Goal: Information Seeking & Learning: Learn about a topic

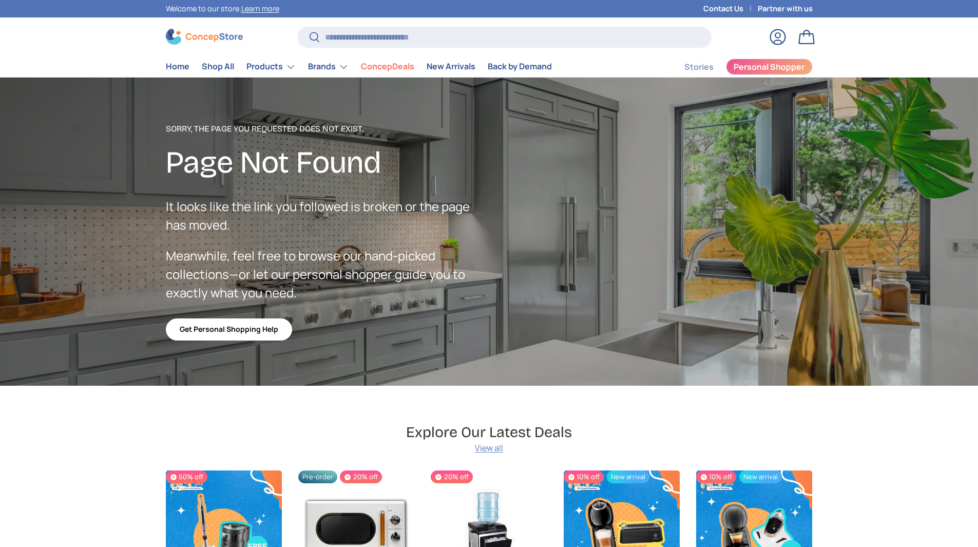
scroll to position [2471, 4199]
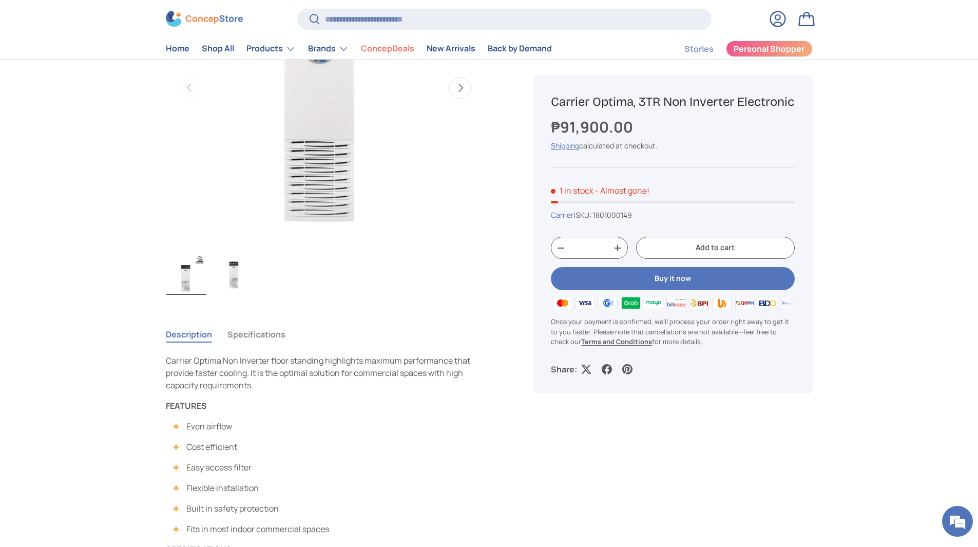
scroll to position [203, 0]
click at [280, 338] on button "Specifications" at bounding box center [256, 335] width 58 height 24
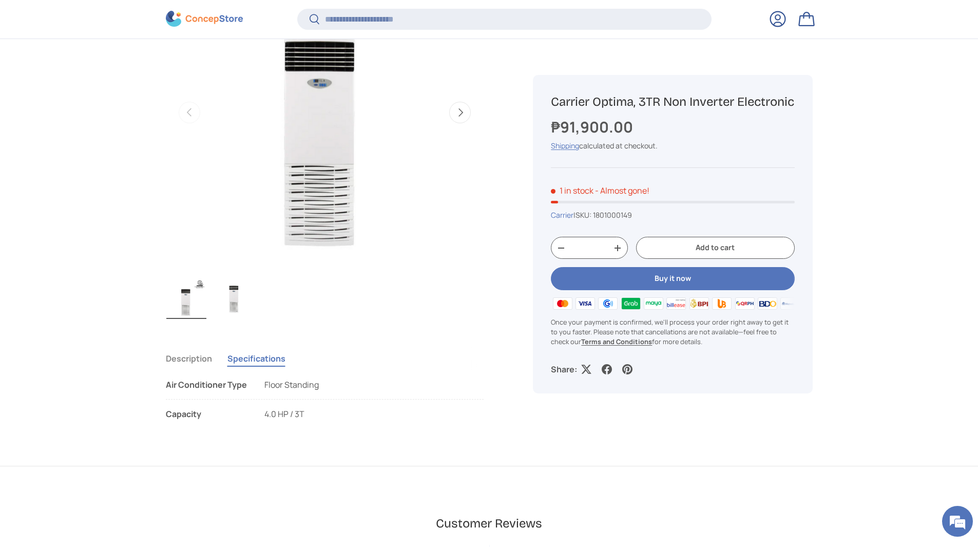
scroll to position [177, 0]
click at [271, 386] on span "Floor Standing" at bounding box center [291, 383] width 54 height 11
click at [314, 383] on span "Floor Standing" at bounding box center [291, 383] width 54 height 11
click at [198, 352] on button "Description" at bounding box center [189, 358] width 46 height 24
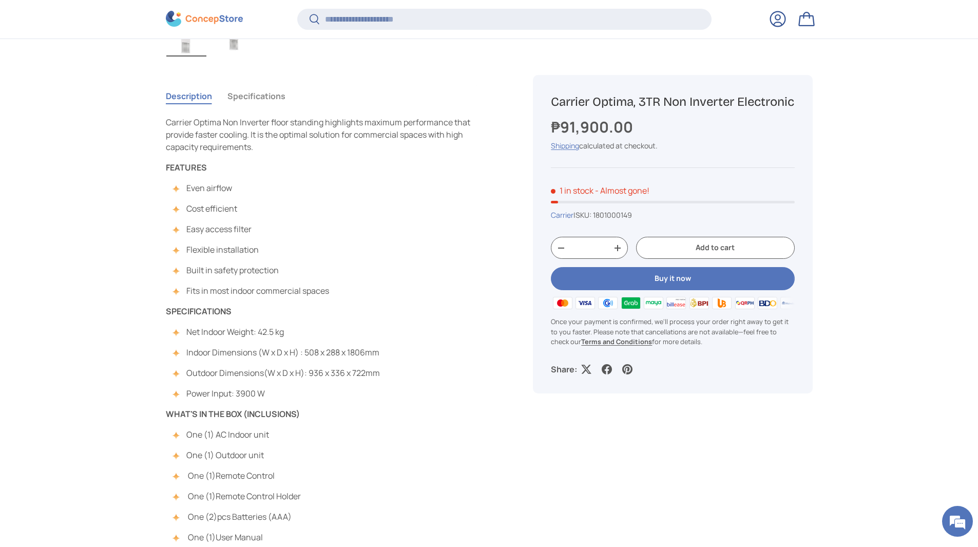
scroll to position [441, 0]
drag, startPoint x: 187, startPoint y: 389, endPoint x: 274, endPoint y: 392, distance: 86.8
click at [274, 392] on li "Power Input: 3900 W" at bounding box center [278, 392] width 204 height 12
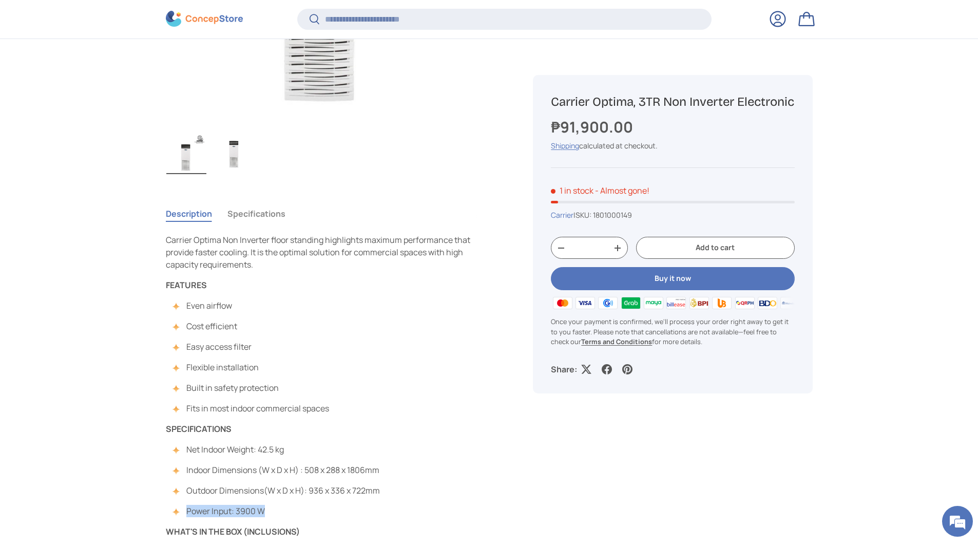
scroll to position [496, 0]
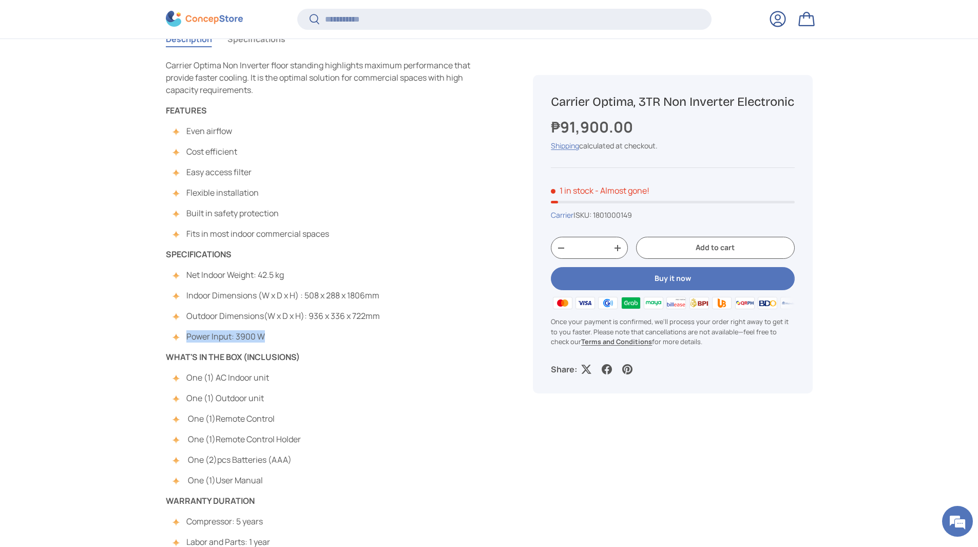
click at [203, 336] on span "Power Input: 3900 W" at bounding box center [225, 336] width 79 height 11
drag, startPoint x: 188, startPoint y: 336, endPoint x: 274, endPoint y: 338, distance: 85.8
click at [274, 338] on li "Power Input: 3900 W" at bounding box center [278, 336] width 204 height 12
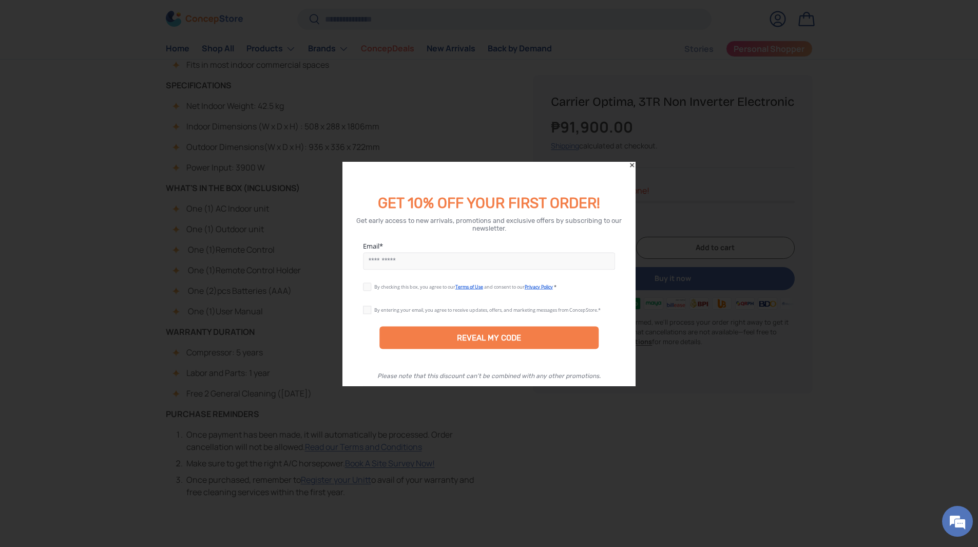
click at [630, 165] on icon "Close" at bounding box center [632, 164] width 7 height 7
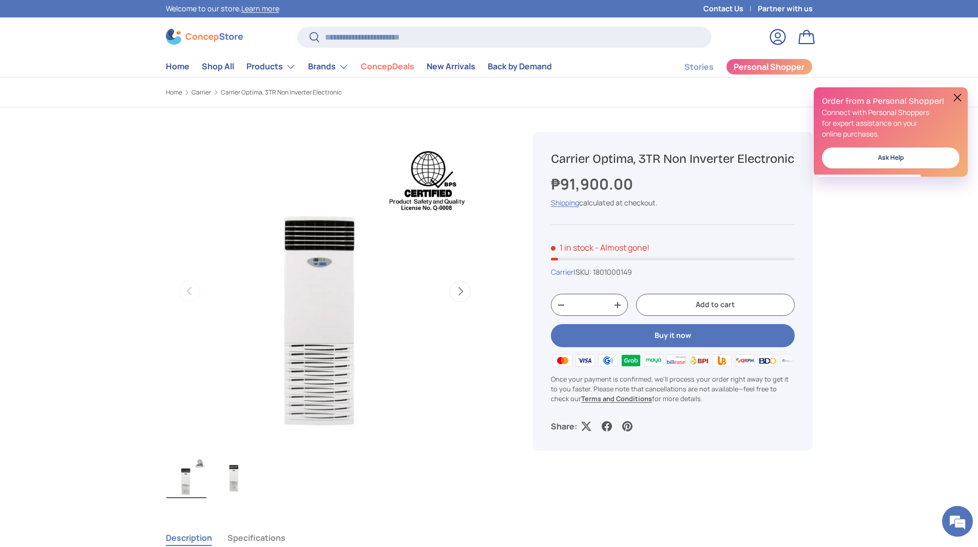
click at [246, 195] on img "Gallery Viewer" at bounding box center [324, 291] width 318 height 318
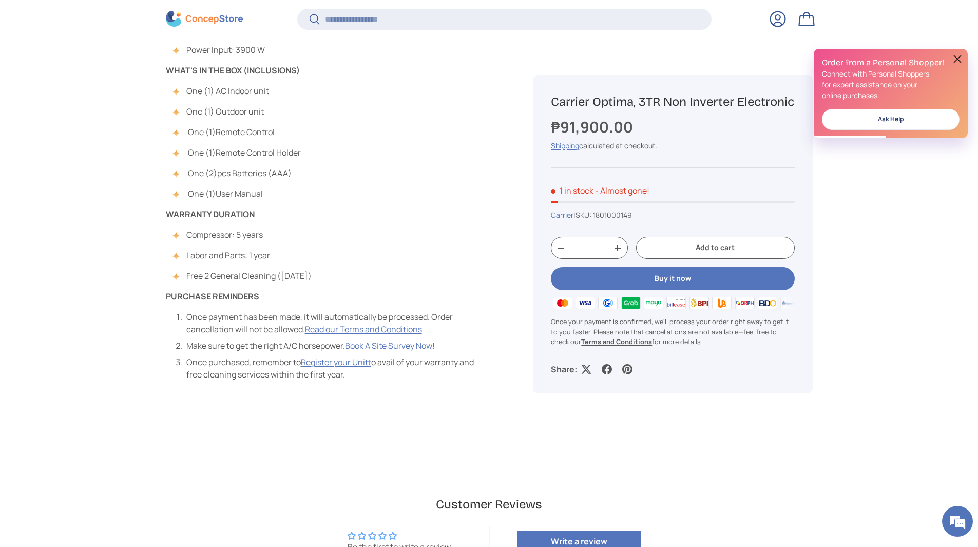
scroll to position [922, 0]
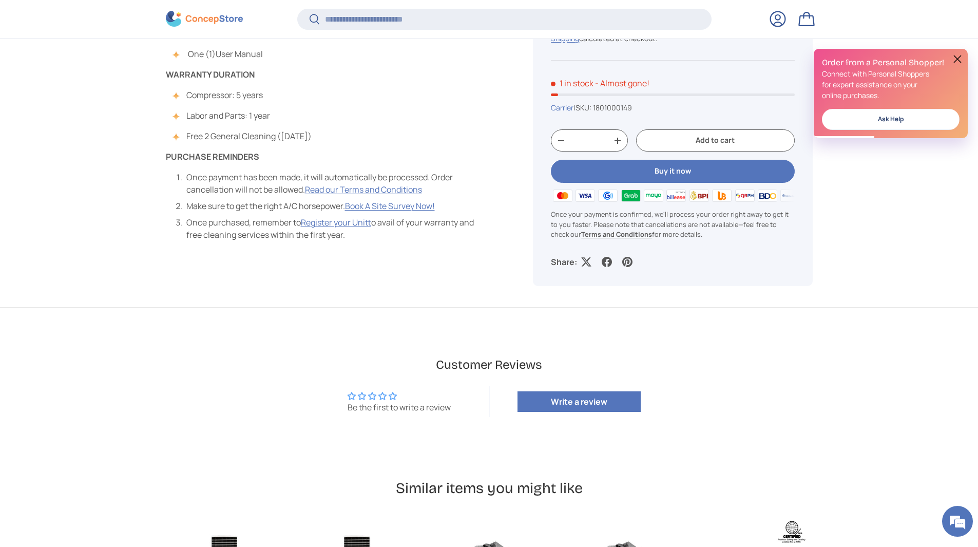
click at [959, 62] on button at bounding box center [958, 59] width 12 height 12
